Goal: Information Seeking & Learning: Check status

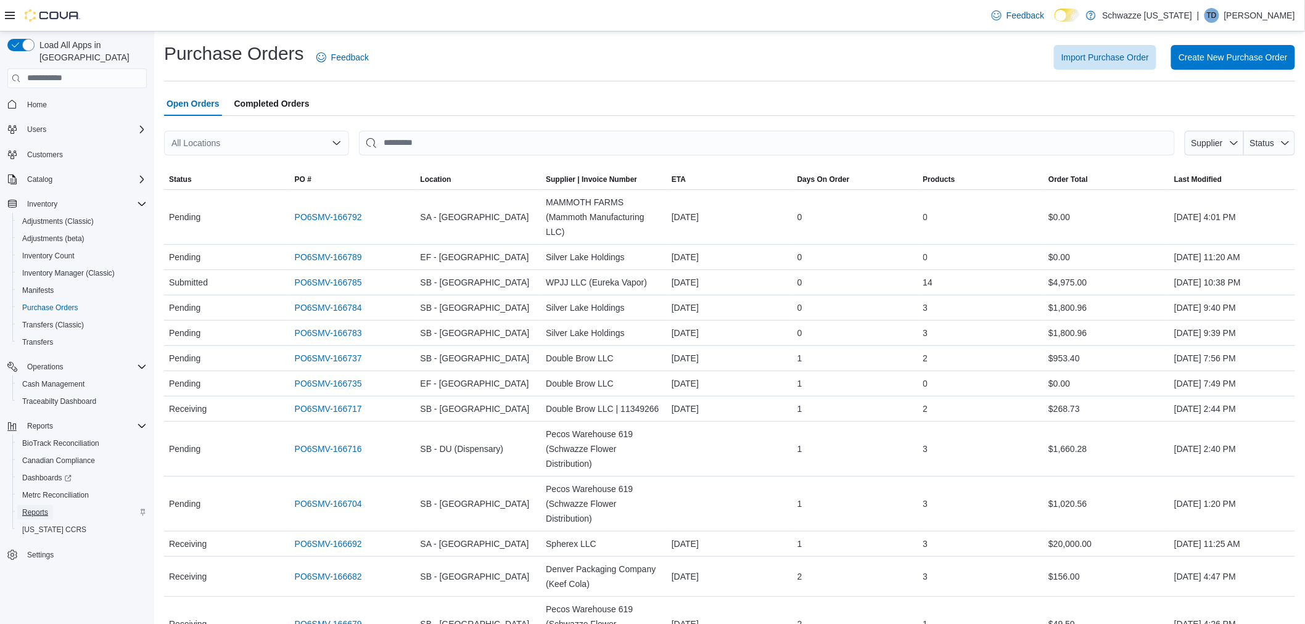
click at [39, 508] on span "Reports" at bounding box center [35, 513] width 26 height 10
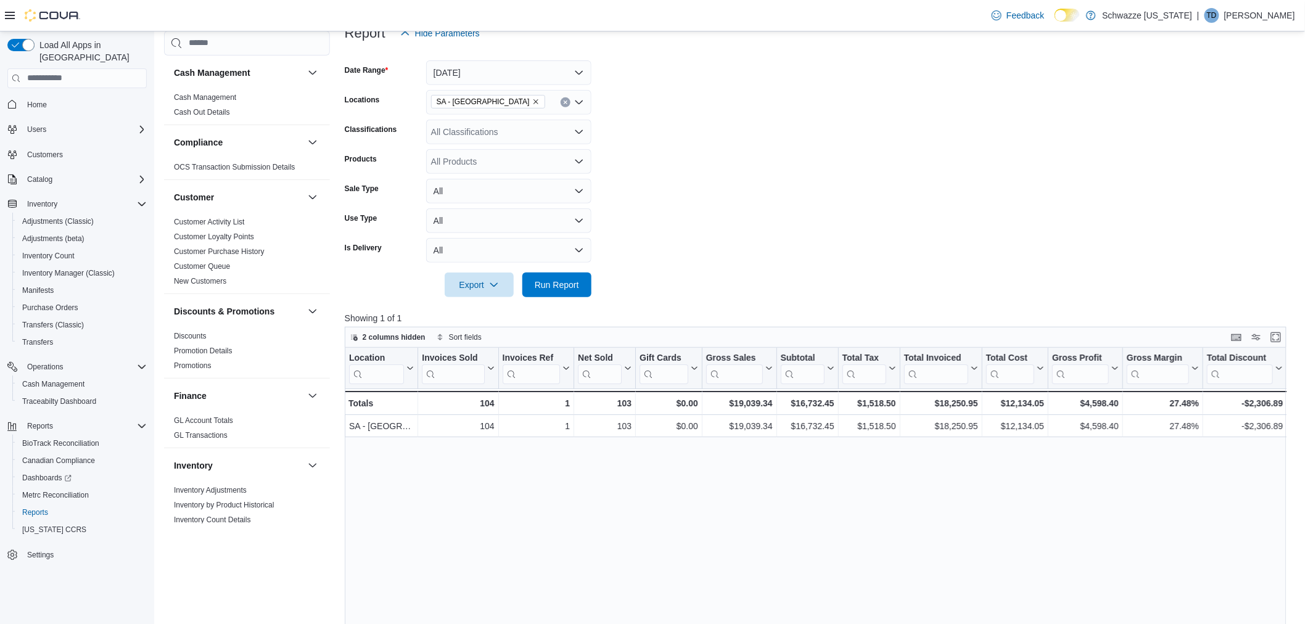
scroll to position [31, 0]
